Goal: Entertainment & Leisure: Consume media (video, audio)

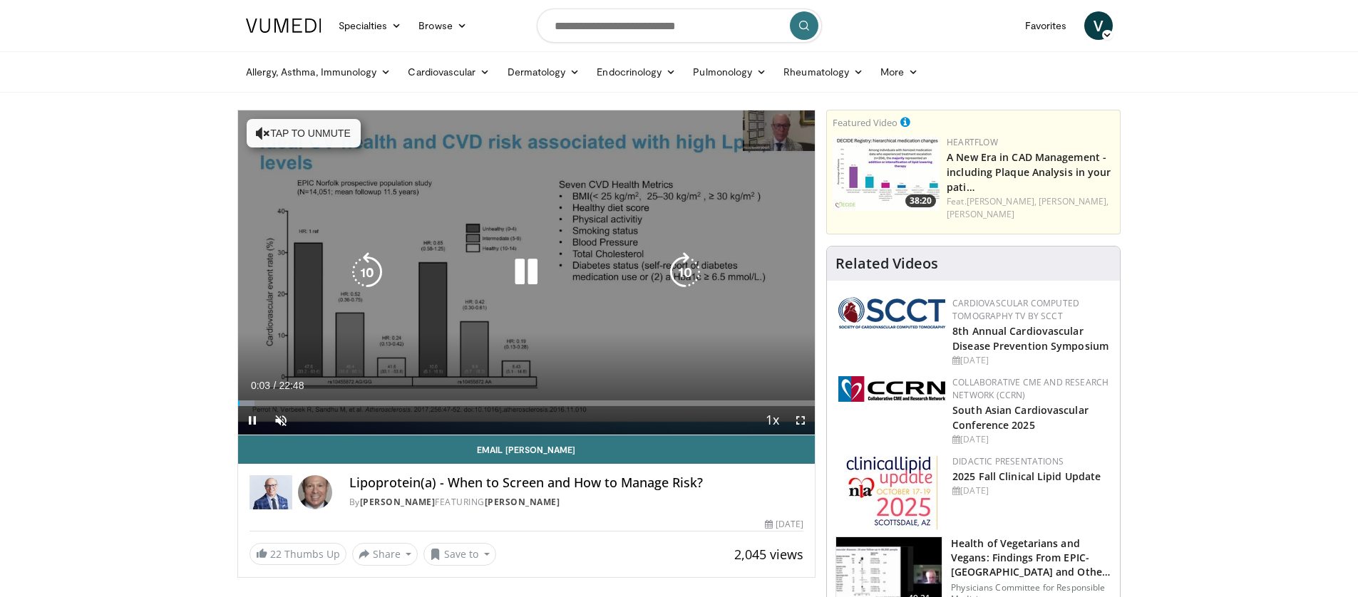
click at [525, 281] on icon "Video Player" at bounding box center [526, 272] width 40 height 40
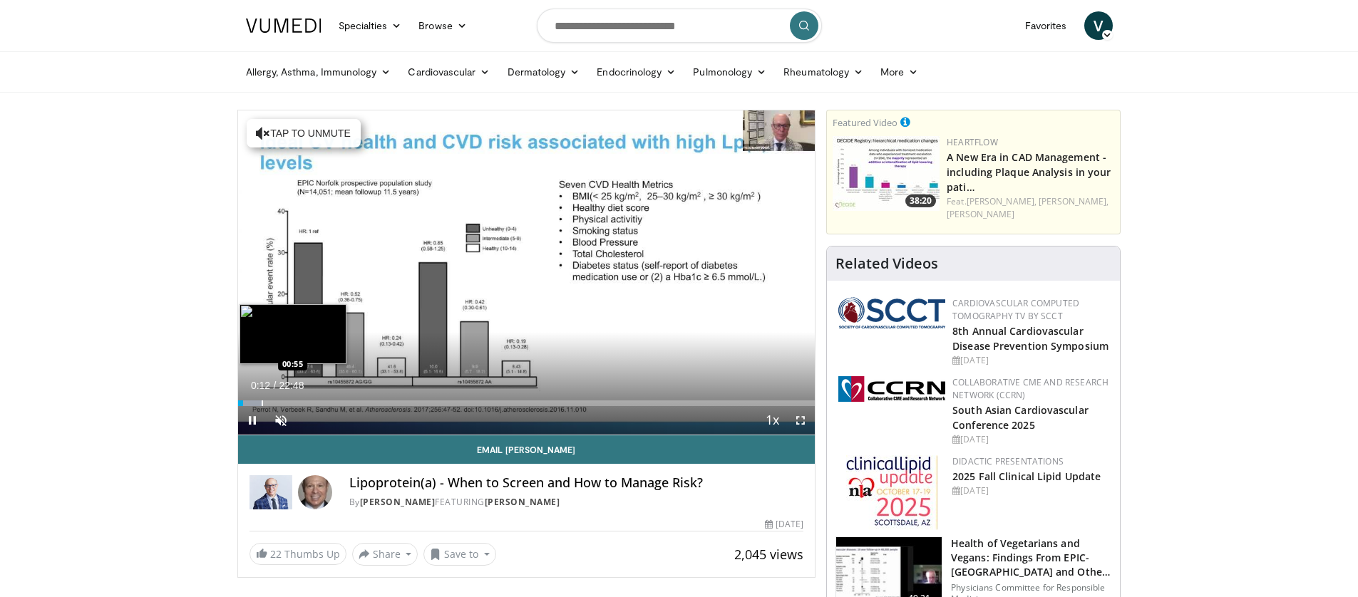
click at [262, 405] on div "Progress Bar" at bounding box center [262, 404] width 1 height 6
click at [279, 421] on span "Video Player" at bounding box center [281, 420] width 29 height 29
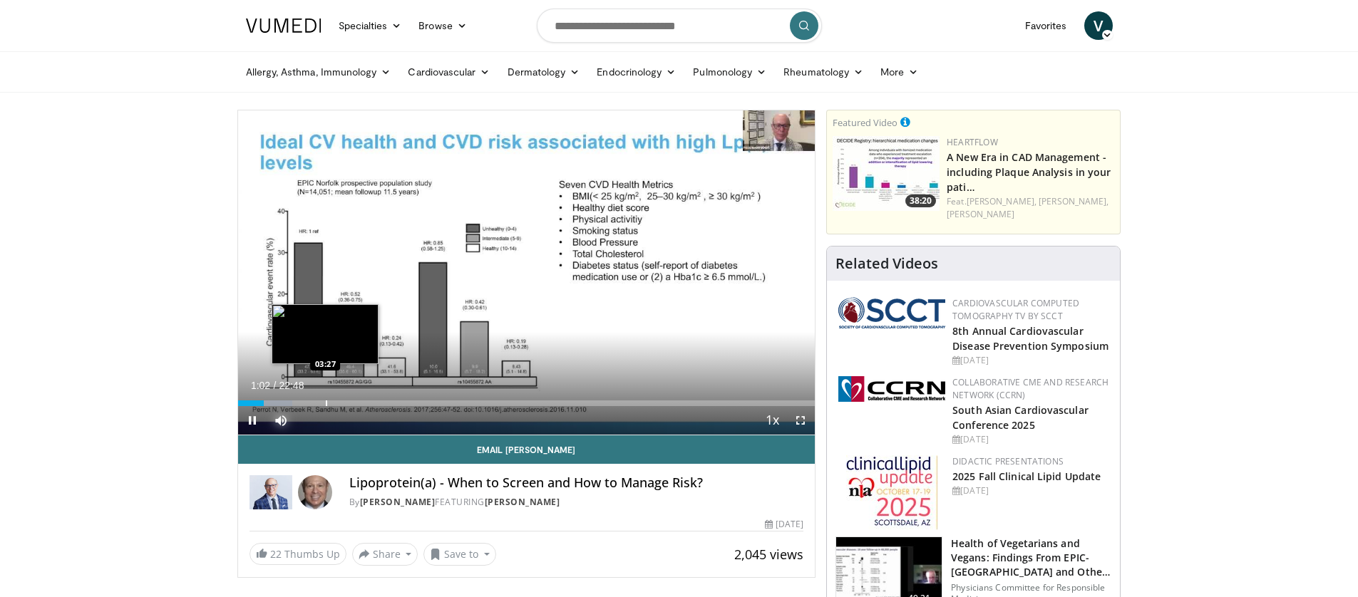
click at [326, 403] on div "Progress Bar" at bounding box center [326, 404] width 1 height 6
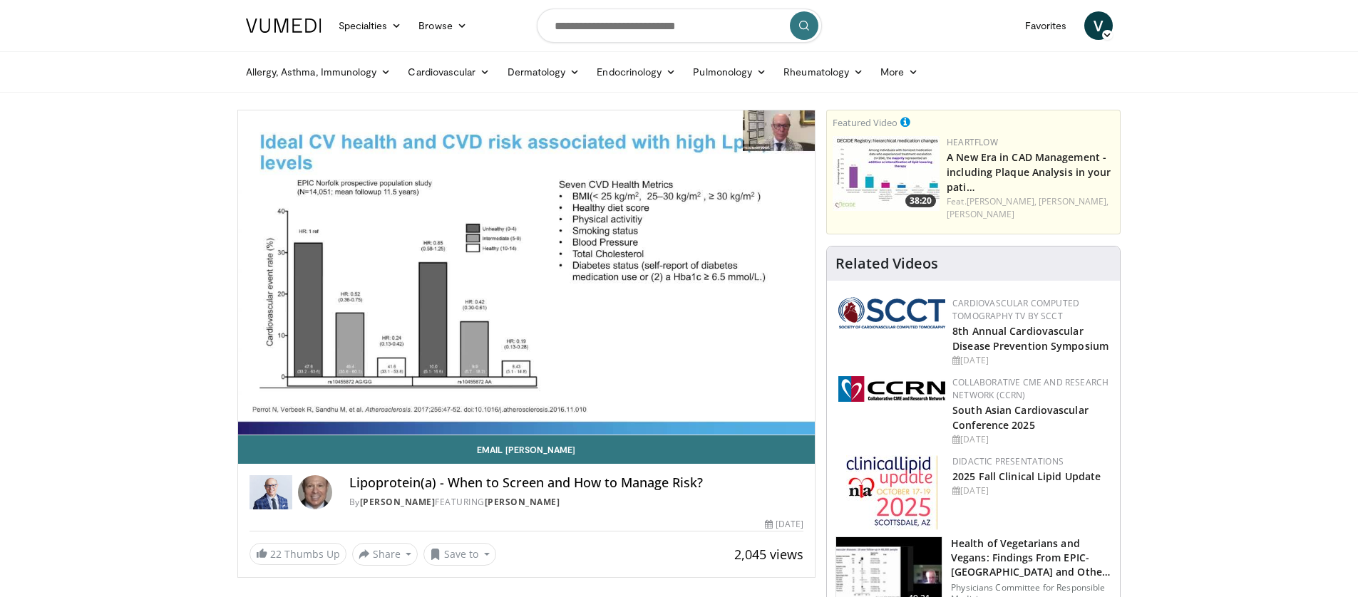
click at [364, 402] on video-js "**********" at bounding box center [526, 273] width 577 height 325
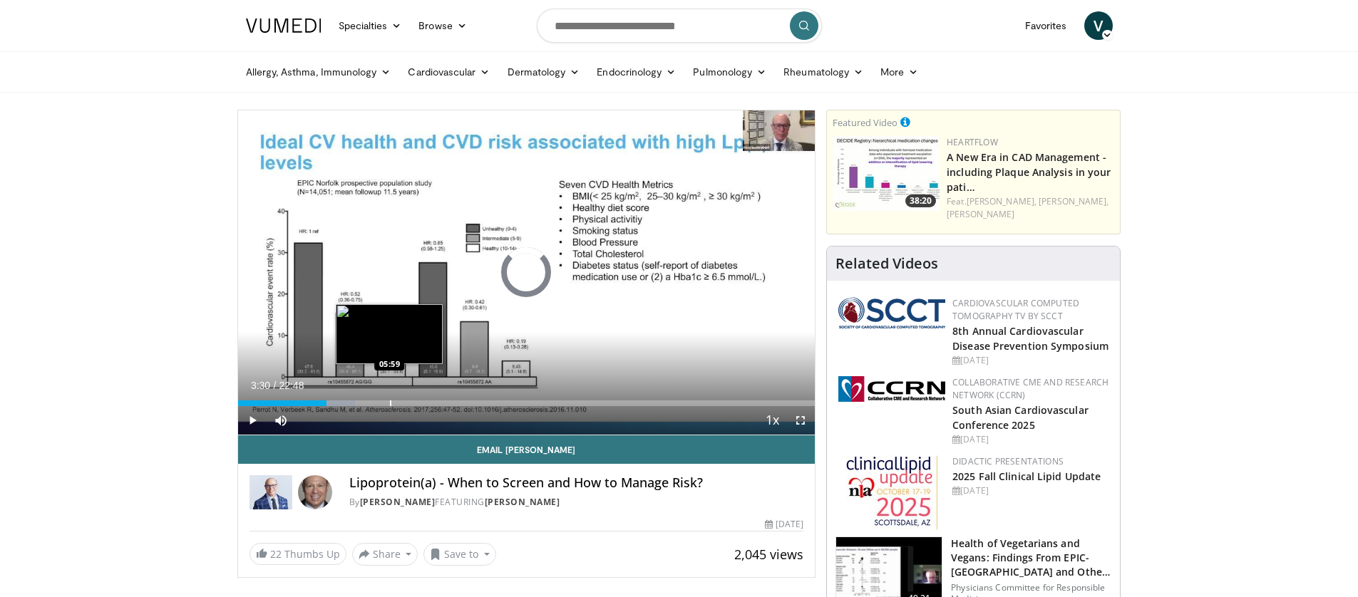
click at [390, 401] on div "Progress Bar" at bounding box center [390, 404] width 1 height 6
click at [415, 402] on div "Progress Bar" at bounding box center [415, 404] width 1 height 6
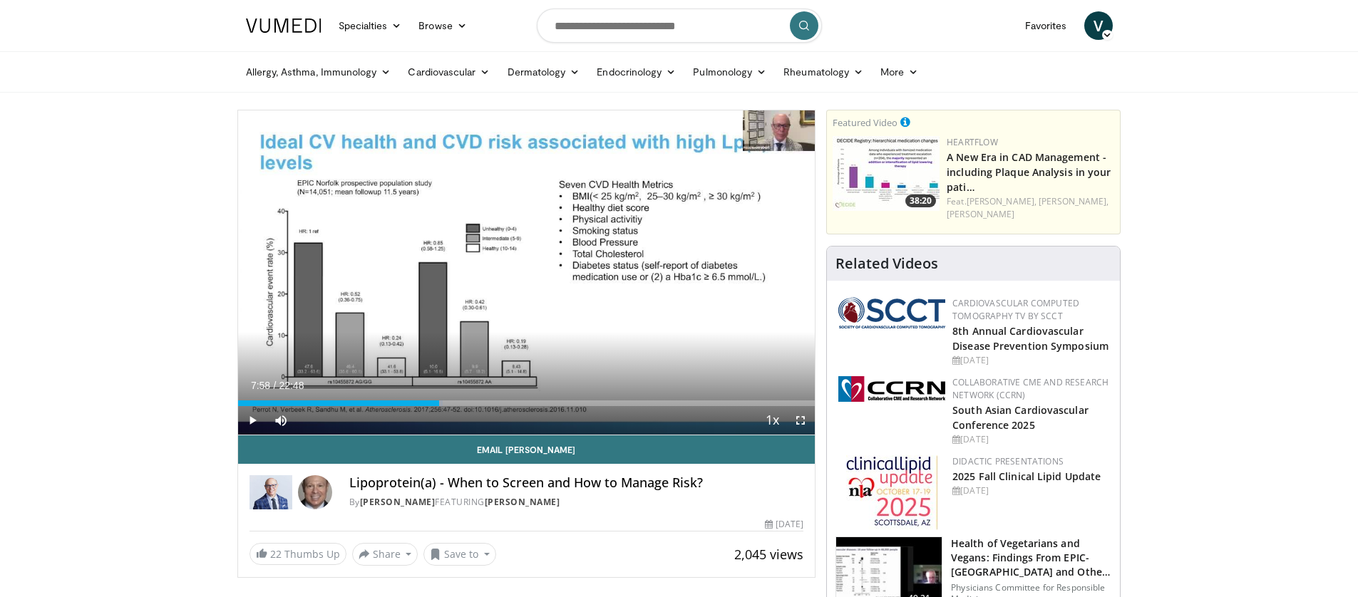
click at [440, 402] on div "Progress Bar" at bounding box center [440, 404] width 1 height 6
click at [455, 404] on div "Progress Bar" at bounding box center [455, 404] width 1 height 6
click at [470, 404] on div "Progress Bar" at bounding box center [470, 404] width 1 height 6
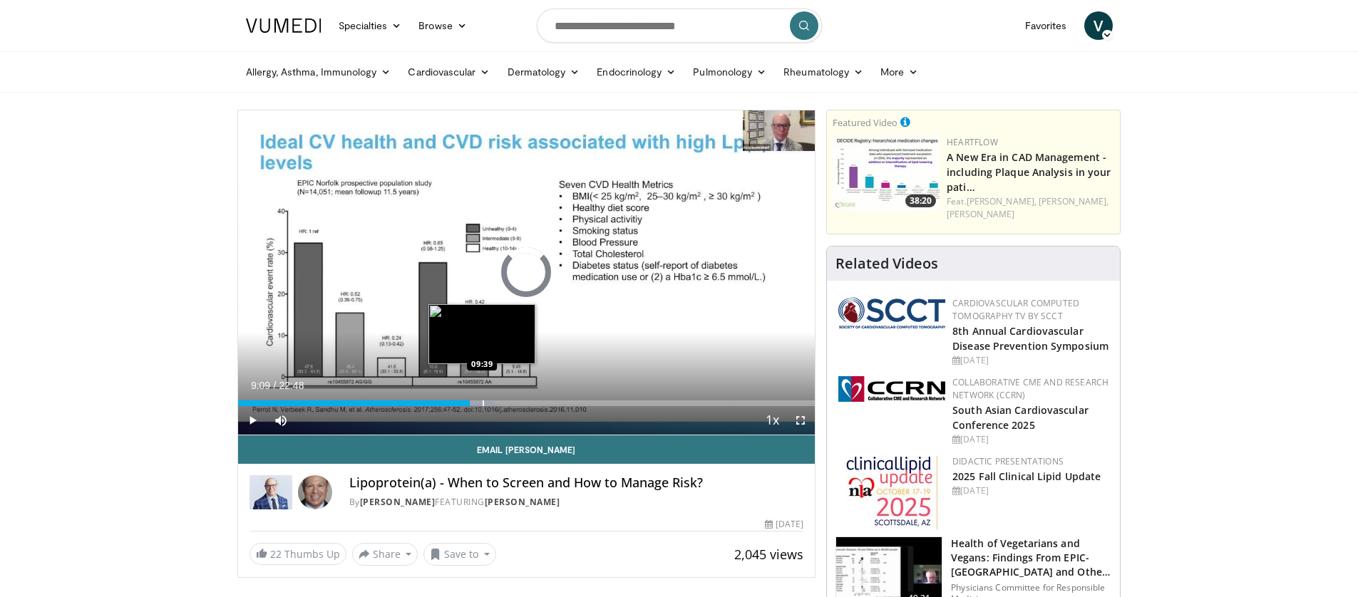
click at [483, 405] on div "Progress Bar" at bounding box center [483, 404] width 1 height 6
click at [508, 405] on div "Progress Bar" at bounding box center [508, 404] width 1 height 6
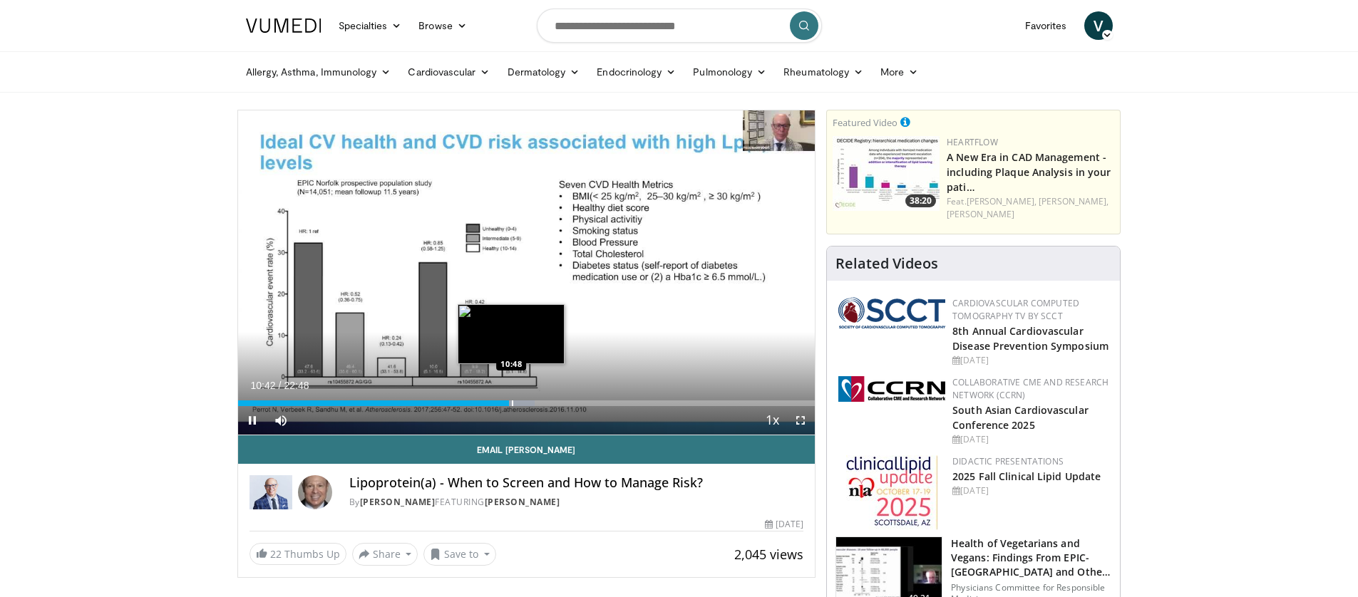
click at [530, 406] on div "Current Time 10:42 / Duration 22:48 Pause Skip Backward Skip Forward Mute Loade…" at bounding box center [526, 420] width 577 height 29
click at [532, 406] on div "Progress Bar" at bounding box center [532, 404] width 1 height 6
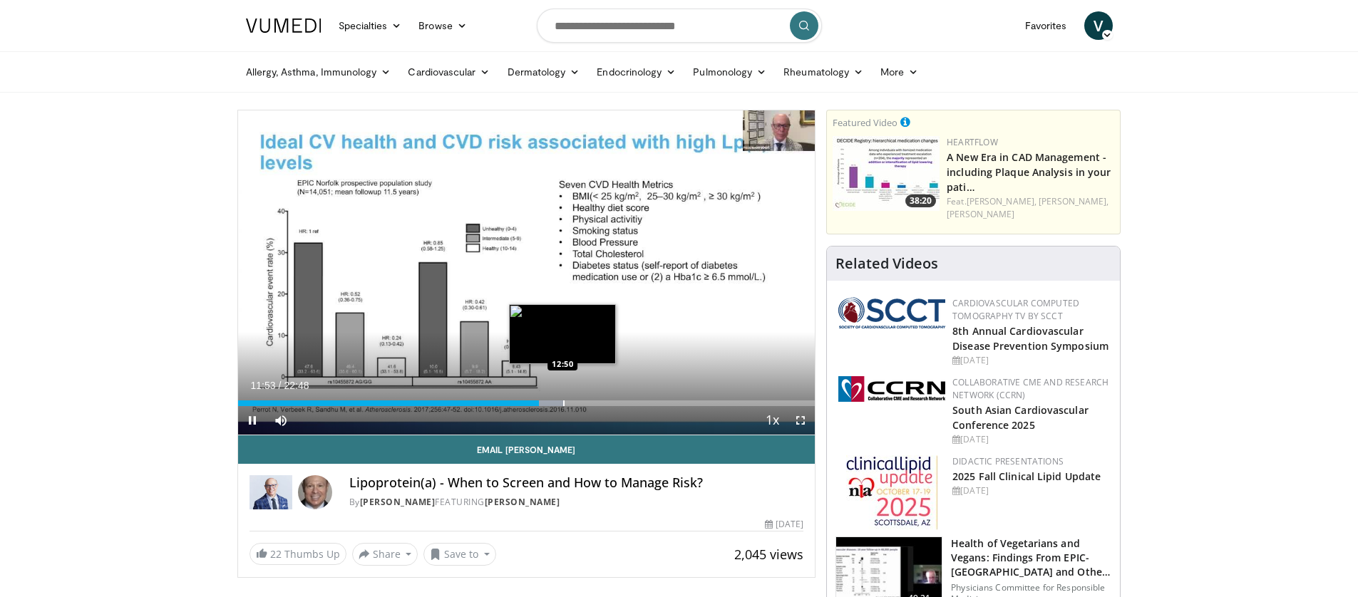
click at [563, 402] on div "Progress Bar" at bounding box center [563, 404] width 1 height 6
click at [581, 404] on div "Progress Bar" at bounding box center [581, 404] width 1 height 6
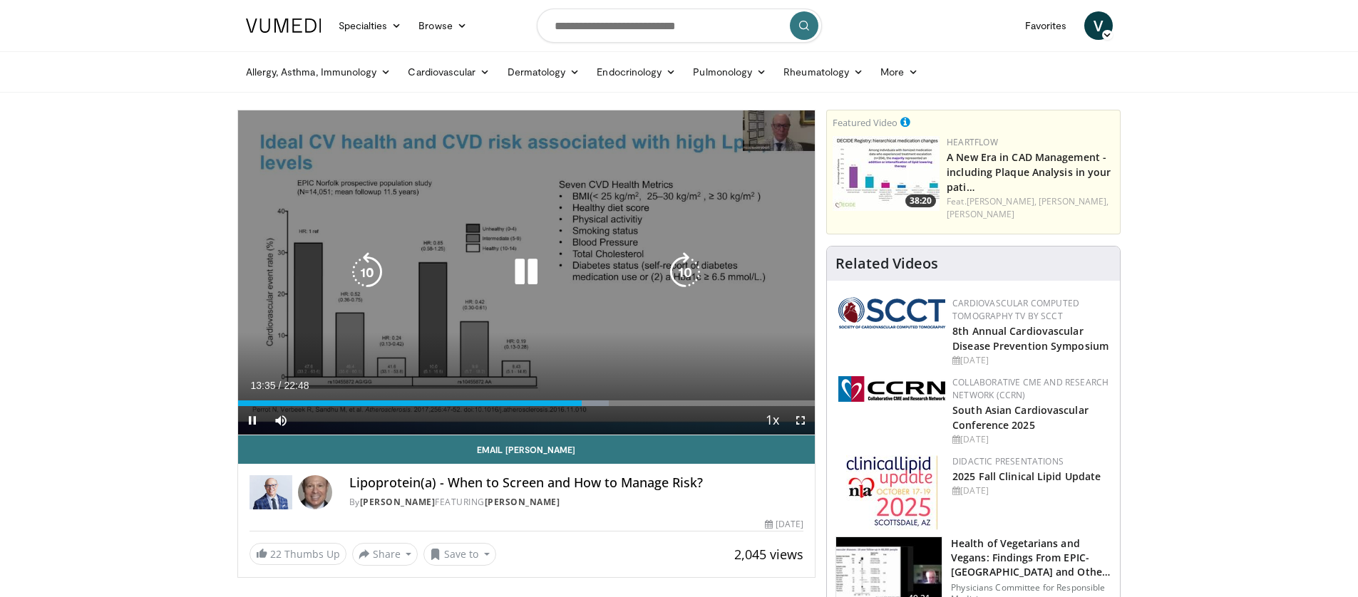
click at [687, 276] on icon "Video Player" at bounding box center [685, 272] width 40 height 40
click at [682, 275] on icon "Video Player" at bounding box center [685, 272] width 40 height 40
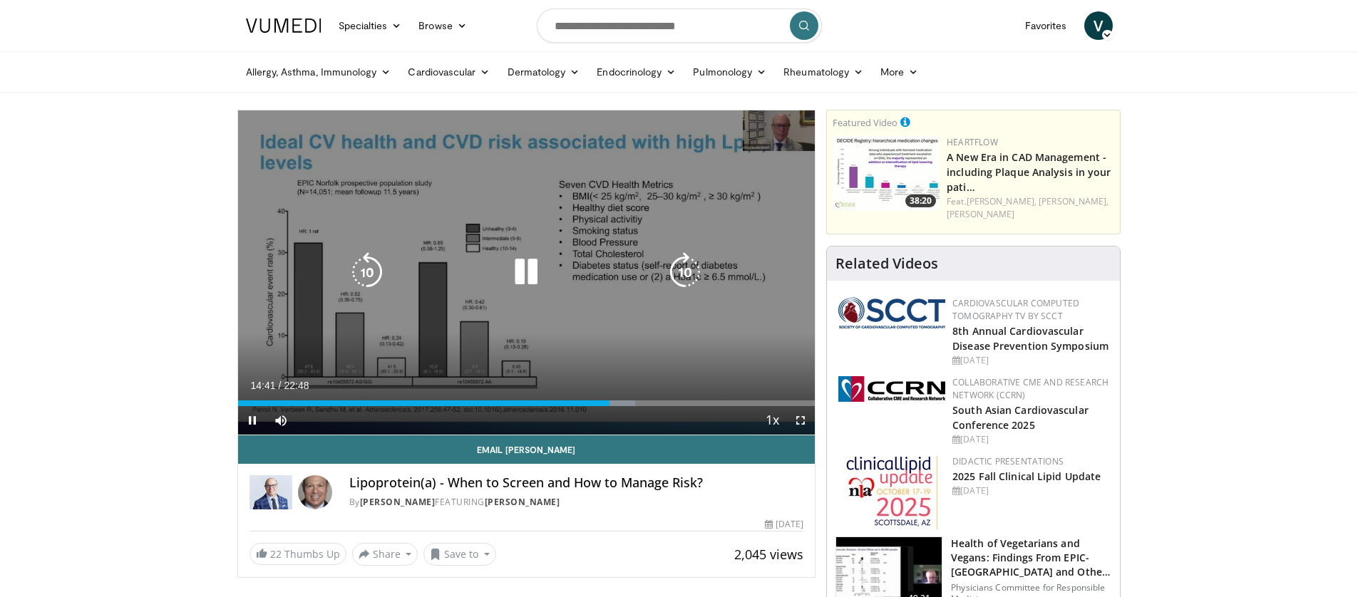
click at [679, 274] on icon "Video Player" at bounding box center [685, 272] width 40 height 40
click at [679, 275] on icon "Video Player" at bounding box center [685, 272] width 40 height 40
click at [693, 273] on icon "Video Player" at bounding box center [685, 272] width 40 height 40
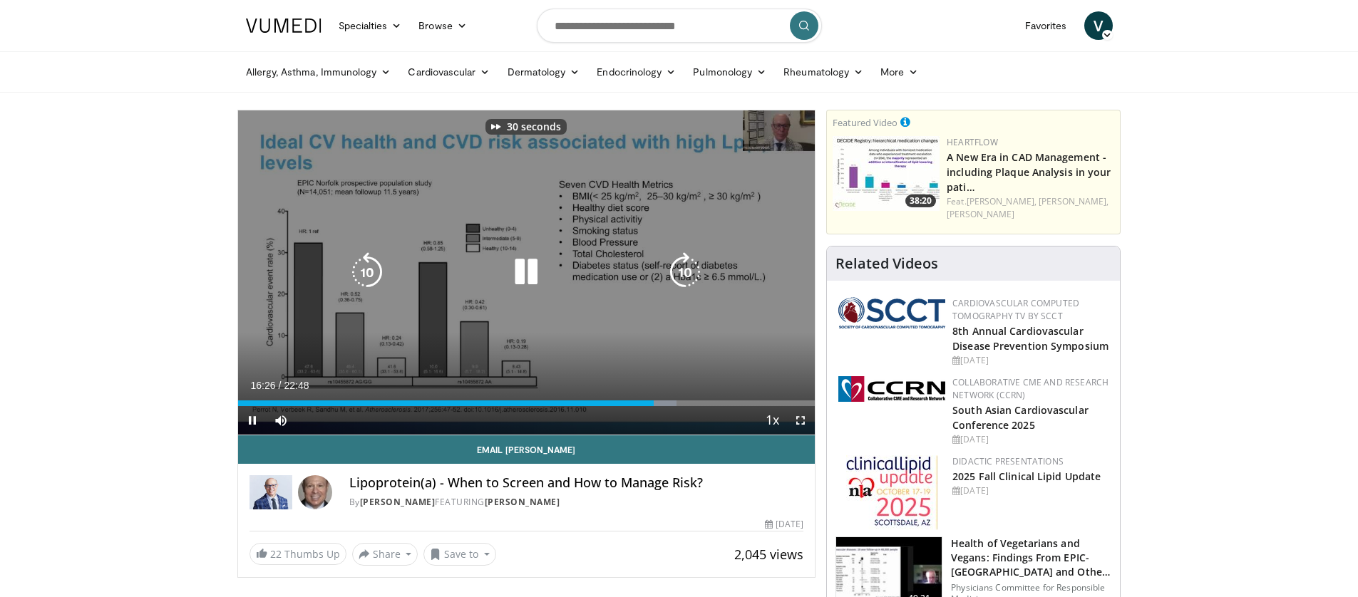
click at [693, 273] on icon "Video Player" at bounding box center [685, 272] width 40 height 40
click at [689, 273] on icon "Video Player" at bounding box center [685, 272] width 40 height 40
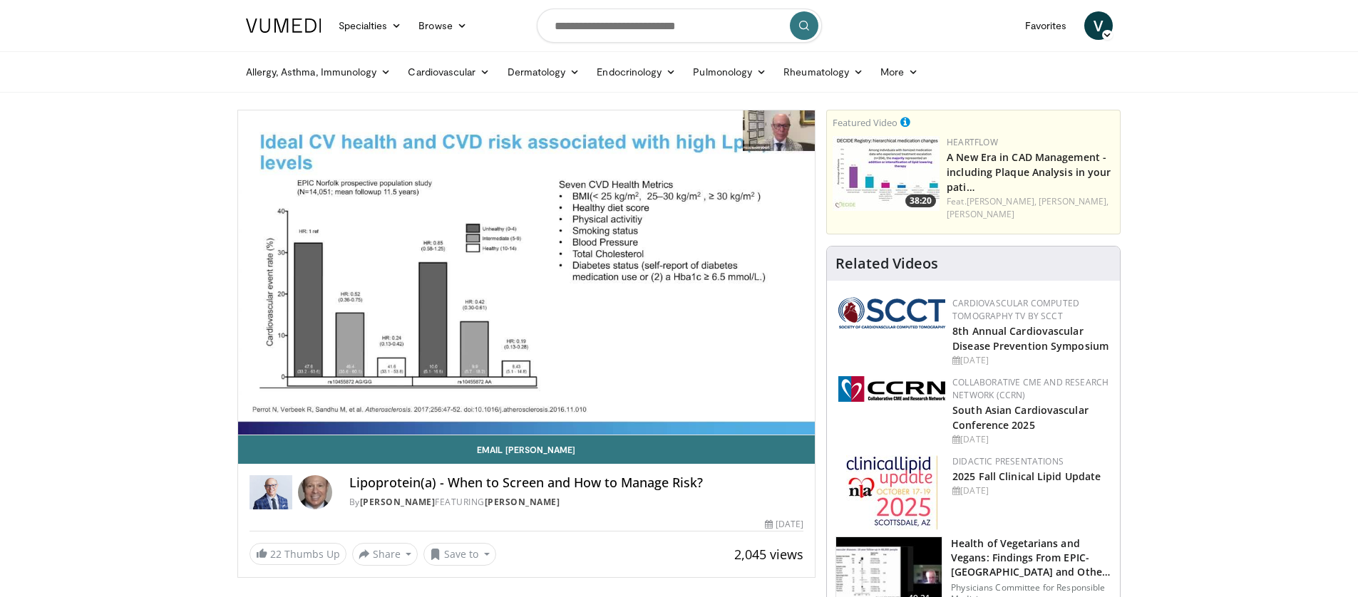
click at [689, 274] on div "50 seconds Tap to unmute" at bounding box center [526, 273] width 577 height 324
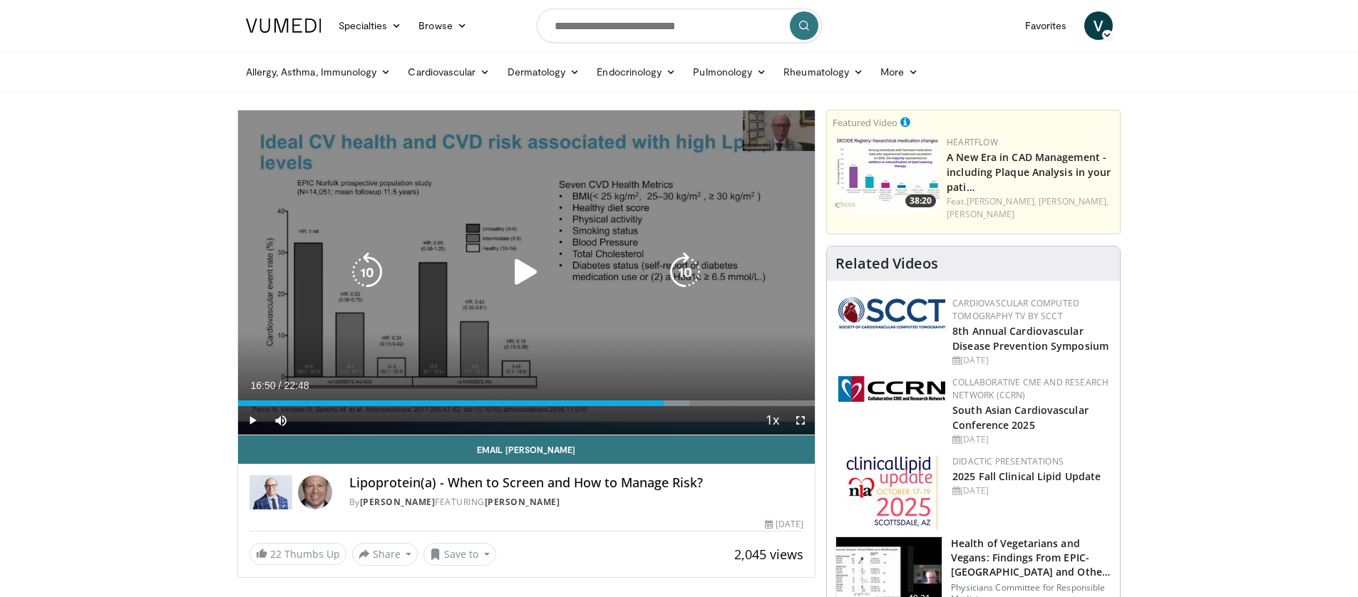
click at [690, 270] on icon "Video Player" at bounding box center [685, 272] width 40 height 40
click at [533, 269] on icon "Video Player" at bounding box center [526, 272] width 40 height 40
click at [690, 282] on icon "Video Player" at bounding box center [685, 272] width 40 height 40
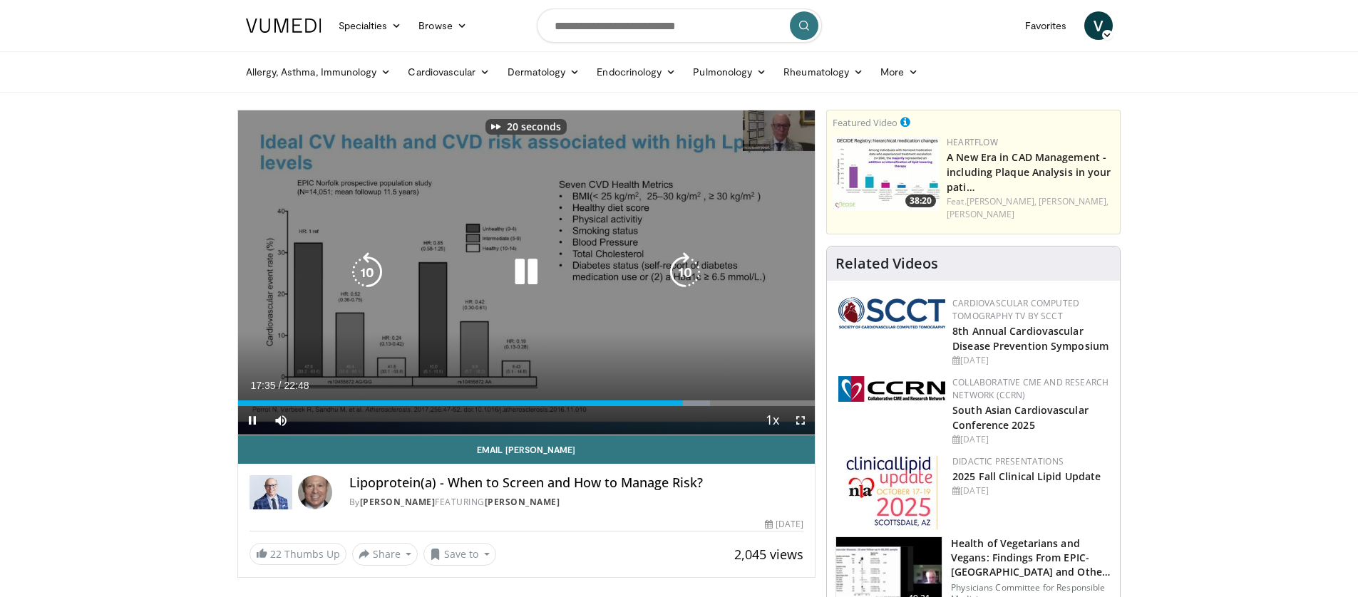
click at [688, 282] on icon "Video Player" at bounding box center [685, 272] width 40 height 40
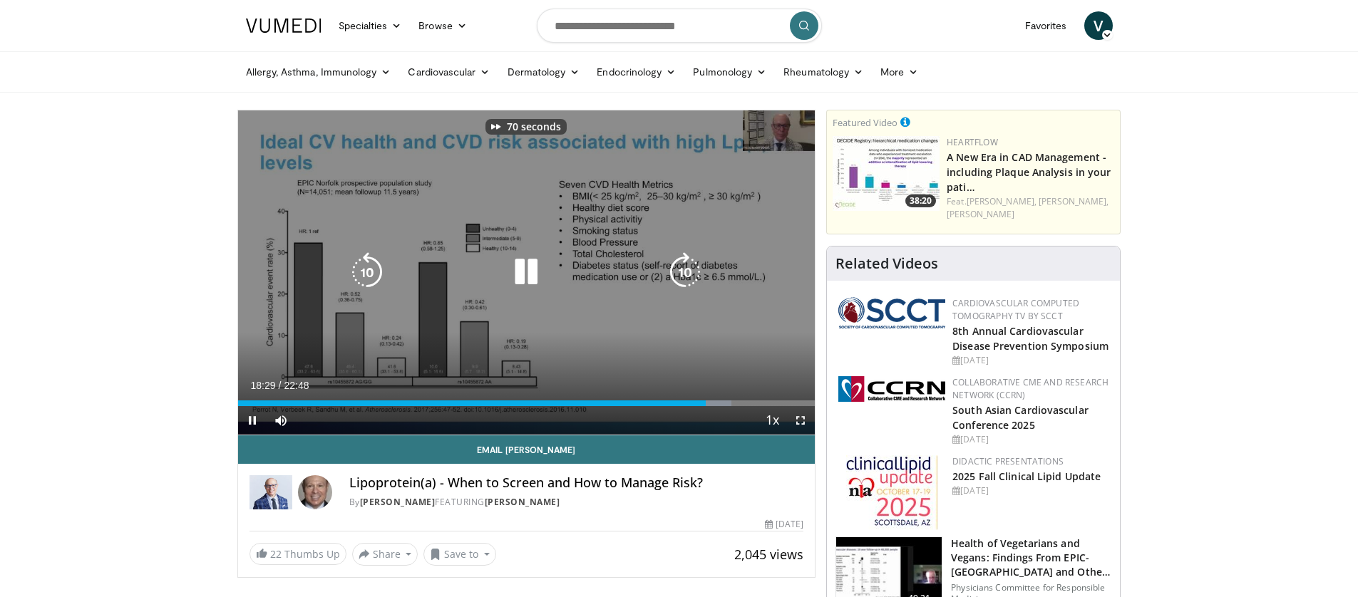
click at [688, 282] on icon "Video Player" at bounding box center [685, 272] width 40 height 40
click at [679, 278] on icon "Video Player" at bounding box center [685, 272] width 40 height 40
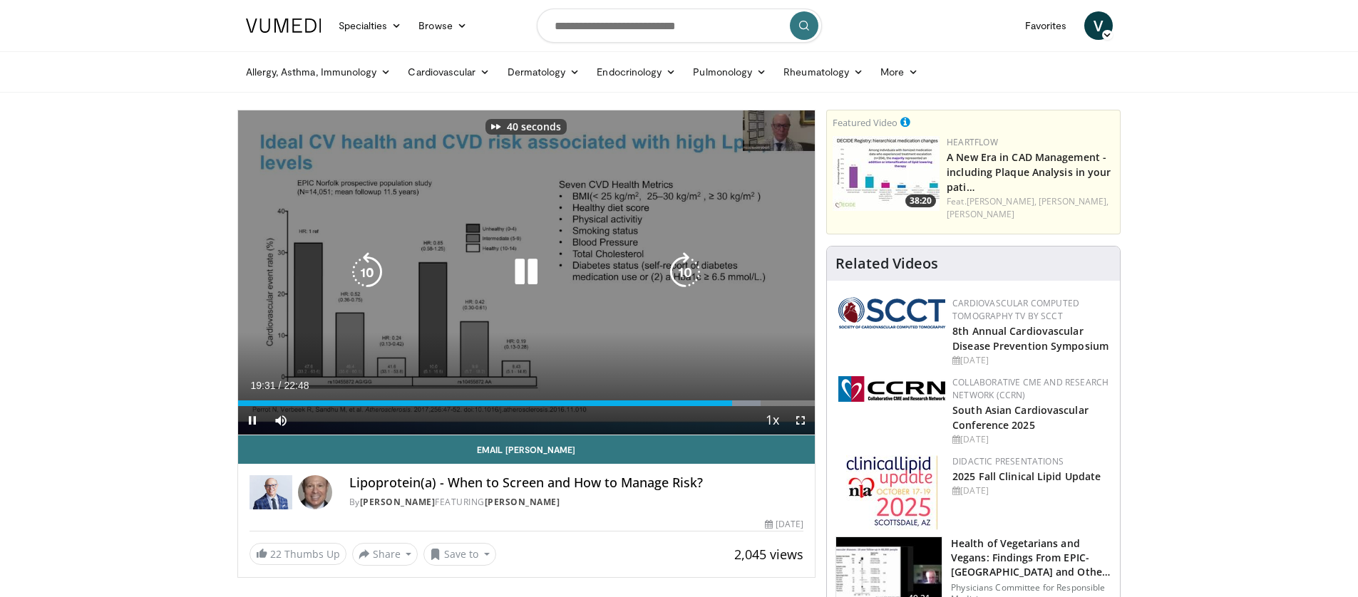
click at [679, 278] on icon "Video Player" at bounding box center [685, 272] width 40 height 40
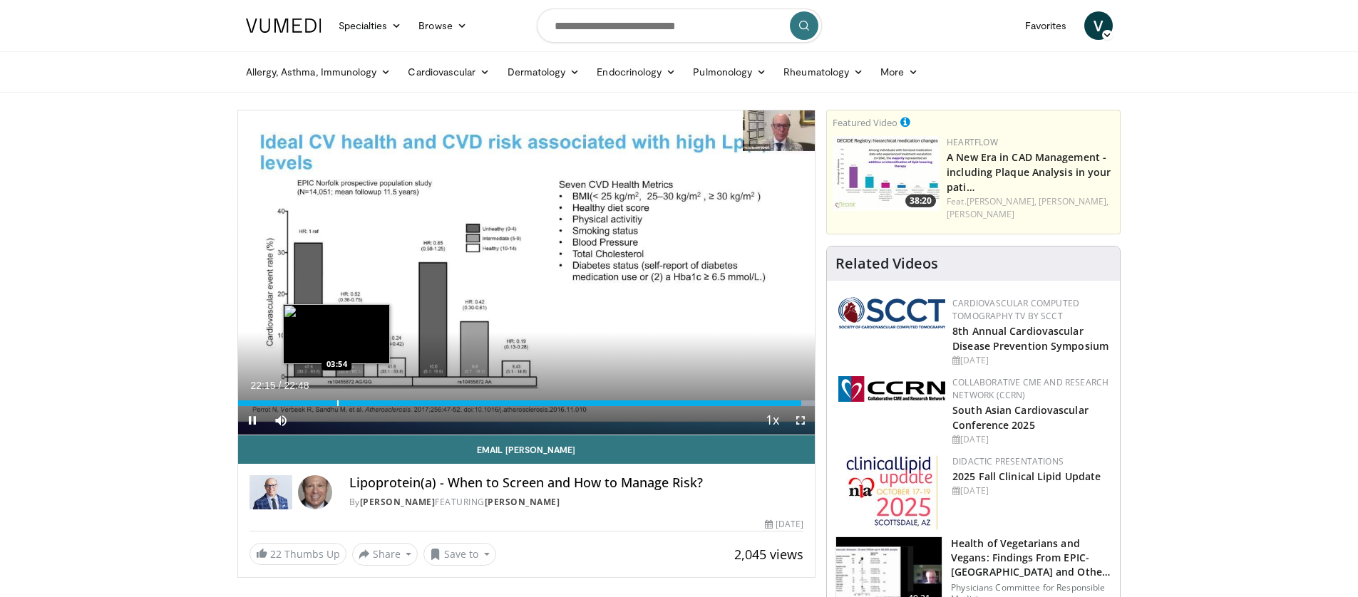
click at [337, 403] on div "Progress Bar" at bounding box center [337, 404] width 1 height 6
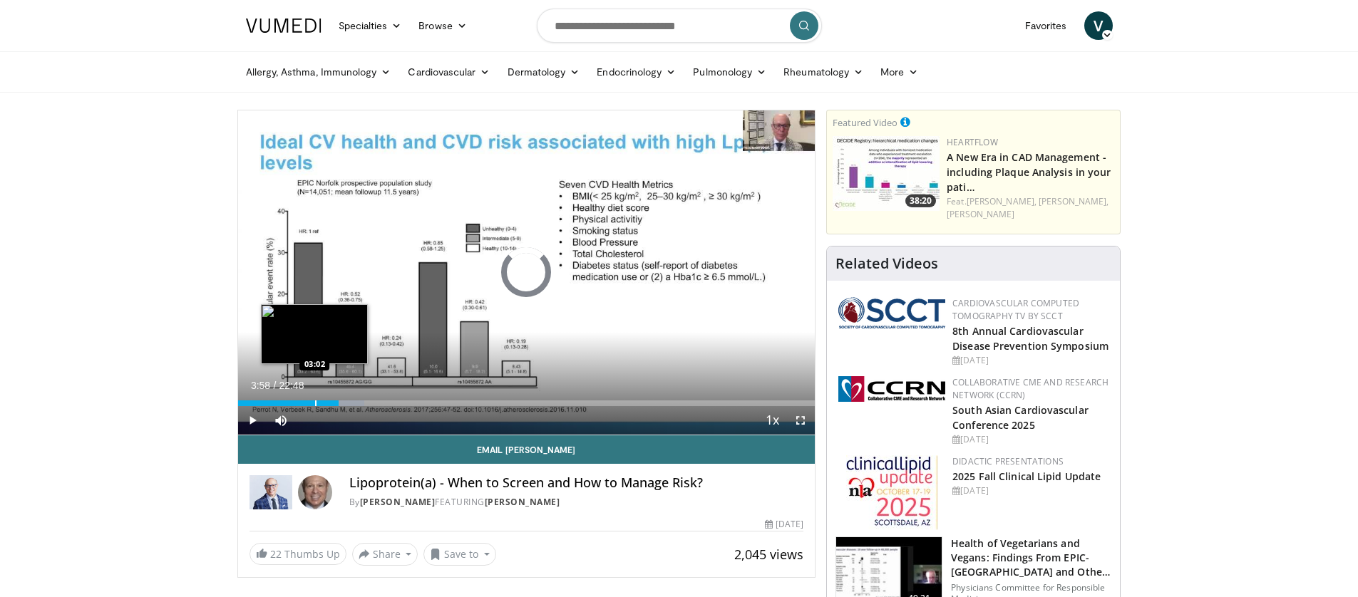
click at [315, 405] on div "Progress Bar" at bounding box center [315, 404] width 1 height 6
click at [304, 405] on div "Progress Bar" at bounding box center [304, 404] width 1 height 6
click at [322, 405] on div "Progress Bar" at bounding box center [322, 404] width 1 height 6
click at [351, 403] on div "Progress Bar" at bounding box center [351, 404] width 1 height 6
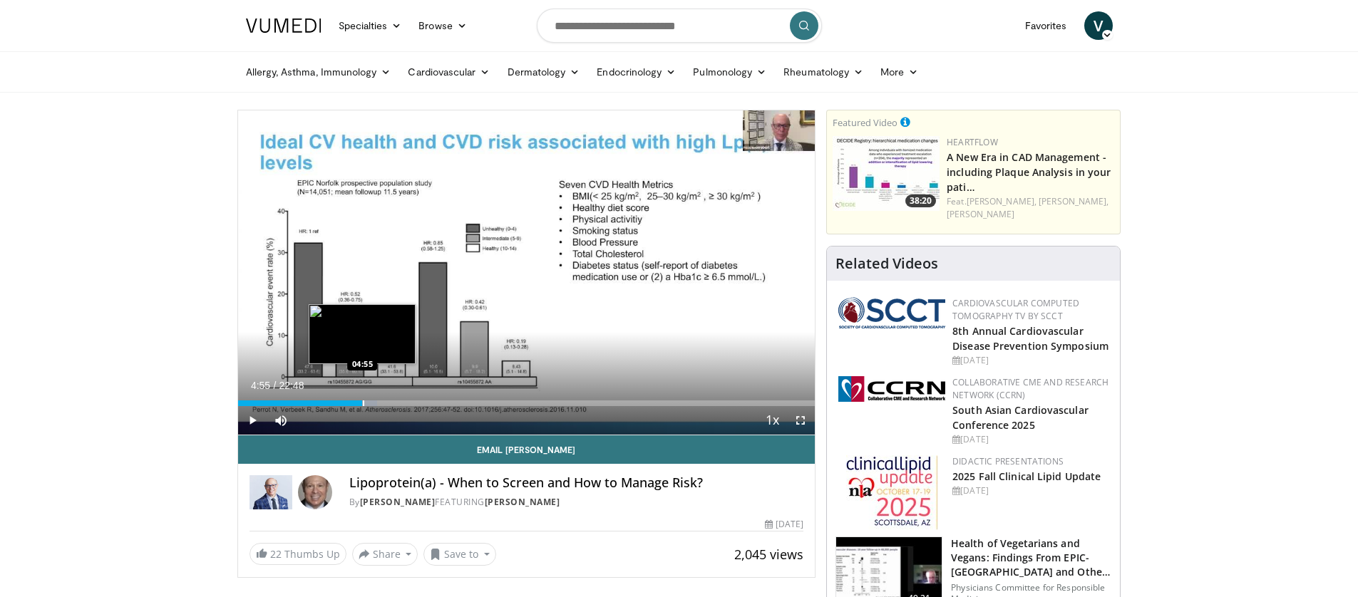
click at [363, 404] on div "Progress Bar" at bounding box center [363, 404] width 1 height 6
click at [384, 402] on div "Progress Bar" at bounding box center [384, 404] width 1 height 6
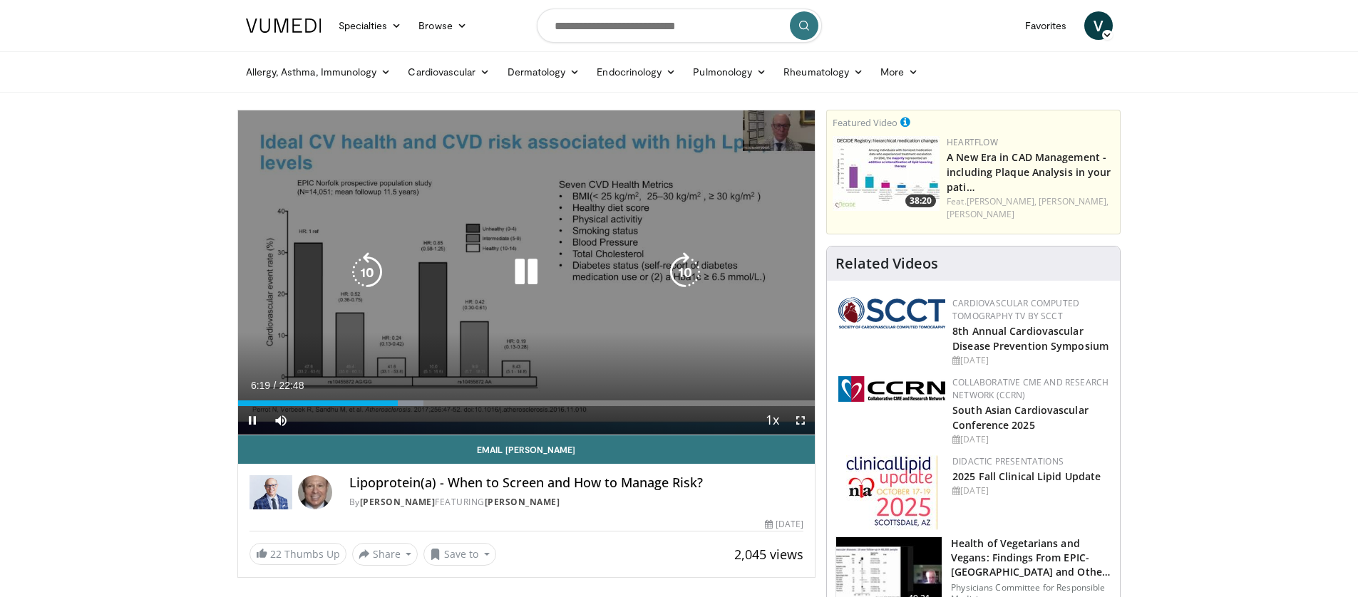
click at [532, 268] on icon "Video Player" at bounding box center [526, 272] width 40 height 40
